Goal: Task Accomplishment & Management: Use online tool/utility

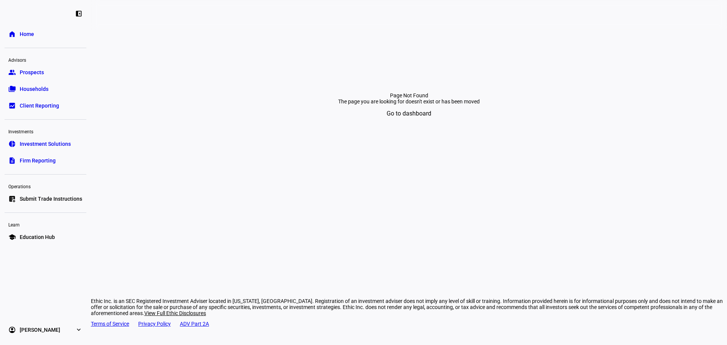
click at [45, 195] on span "Submit Trade Instructions" at bounding box center [51, 199] width 62 height 8
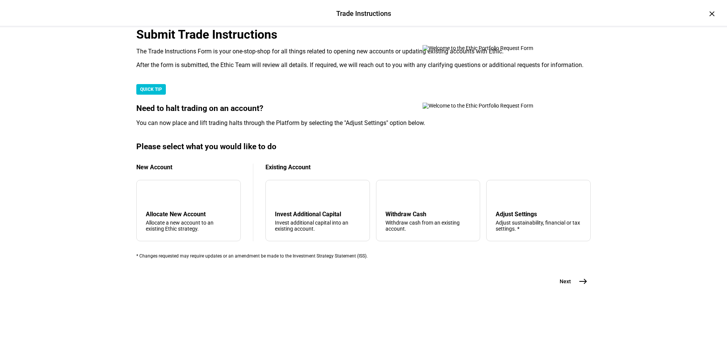
scroll to position [183, 0]
click at [447, 197] on div "arrow_upward Withdraw Cash Withdraw cash from an existing account." at bounding box center [428, 210] width 104 height 61
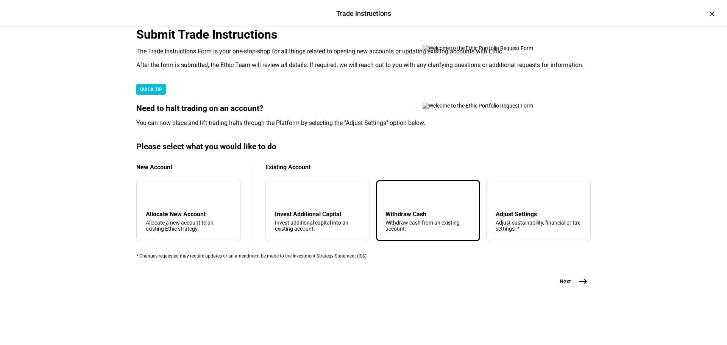
click at [583, 286] on mat-icon "east" at bounding box center [582, 281] width 9 height 9
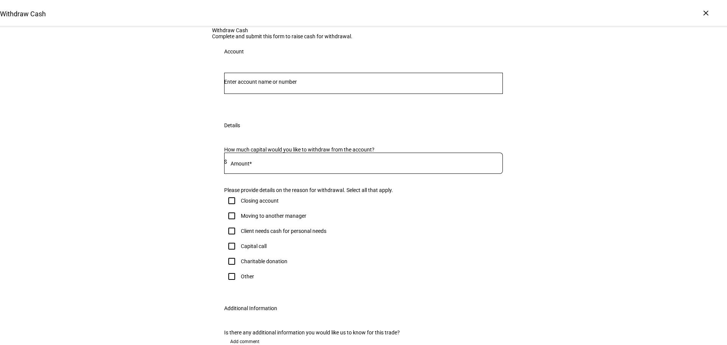
click at [380, 94] on div at bounding box center [363, 83] width 279 height 21
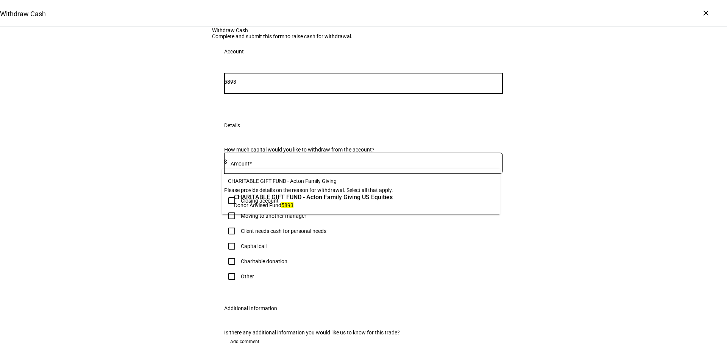
type input "5893"
click at [350, 201] on span "Donor Advised Fund 5893" at bounding box center [313, 204] width 159 height 7
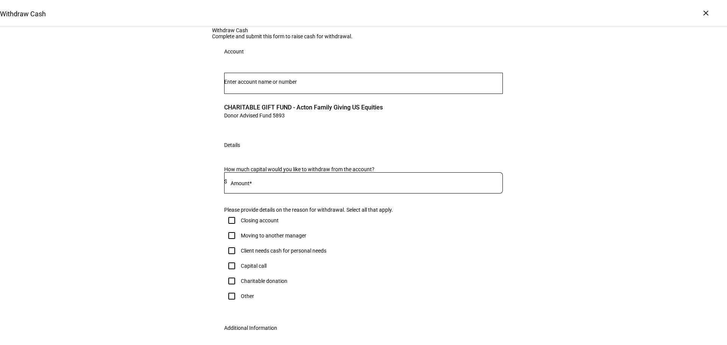
click at [428, 193] on div at bounding box center [365, 182] width 276 height 21
click at [428, 184] on input at bounding box center [365, 181] width 276 height 6
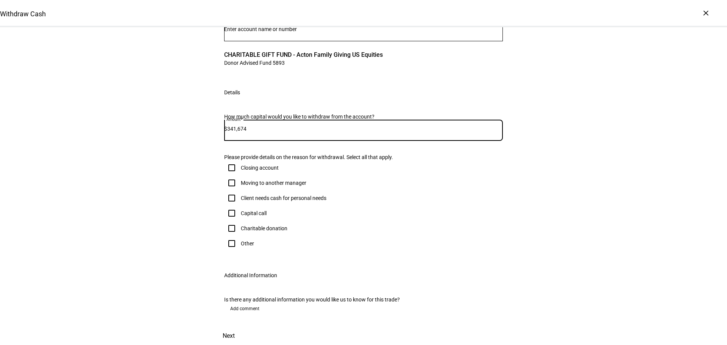
scroll to position [189, 0]
type input "341,674"
click at [257, 206] on div "Capital call" at bounding box center [245, 213] width 42 height 15
click at [241, 206] on div "Capital call" at bounding box center [245, 213] width 42 height 15
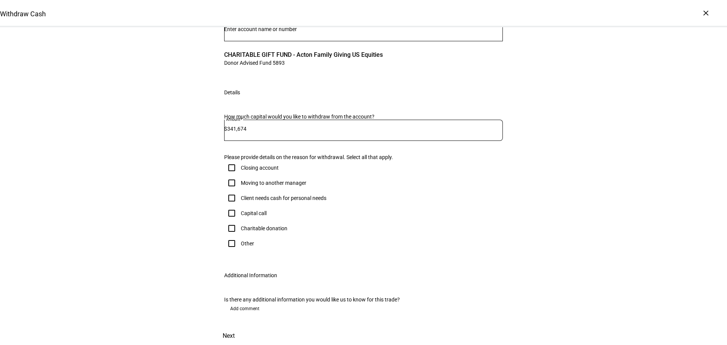
click at [231, 206] on input "Capital call" at bounding box center [231, 213] width 15 height 15
checkbox input "true"
click at [245, 327] on span at bounding box center [228, 336] width 33 height 18
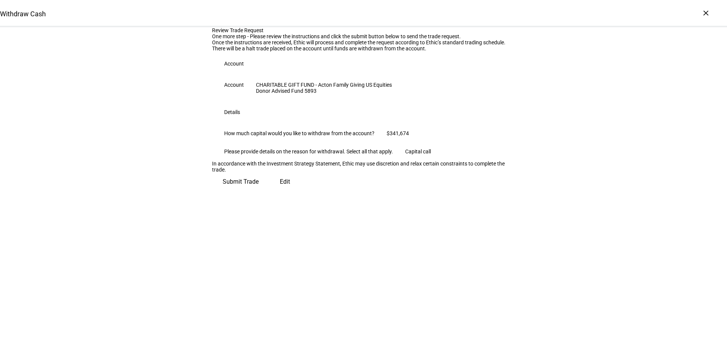
scroll to position [27, 0]
click at [259, 191] on span "Submit Trade" at bounding box center [241, 182] width 36 height 18
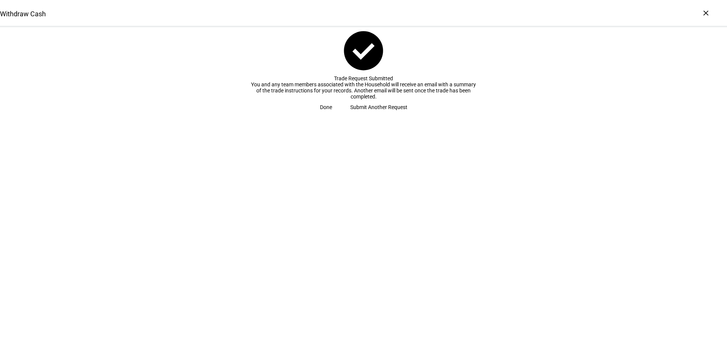
drag, startPoint x: 384, startPoint y: 174, endPoint x: 372, endPoint y: 174, distance: 12.5
click at [341, 115] on eth-button "Done" at bounding box center [326, 107] width 30 height 15
